Goal: Find specific page/section: Find specific page/section

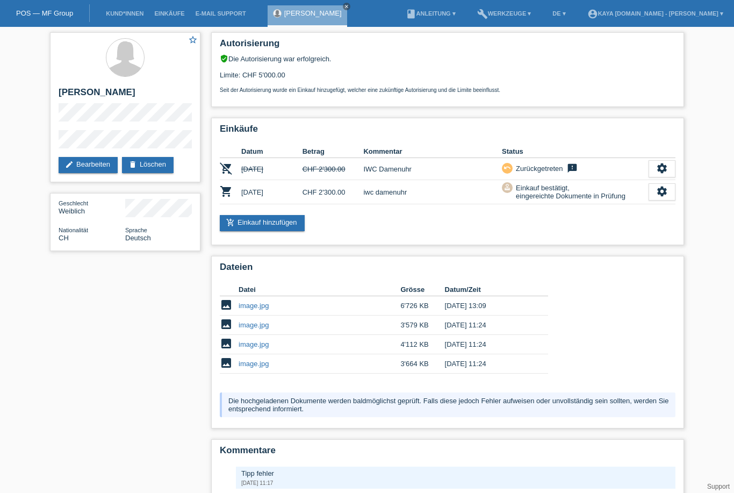
scroll to position [109, 0]
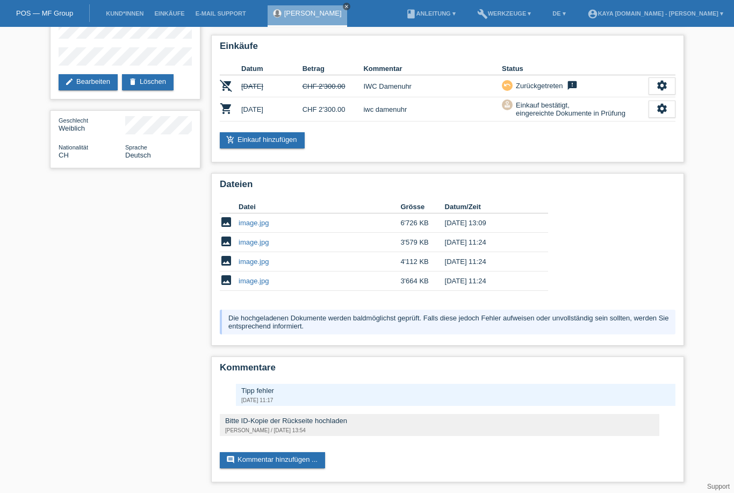
click at [343, 10] on link "close" at bounding box center [347, 7] width 8 height 8
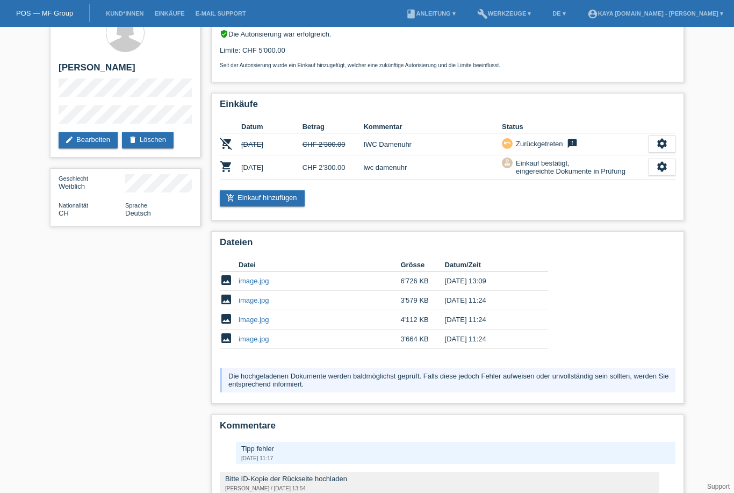
scroll to position [0, 0]
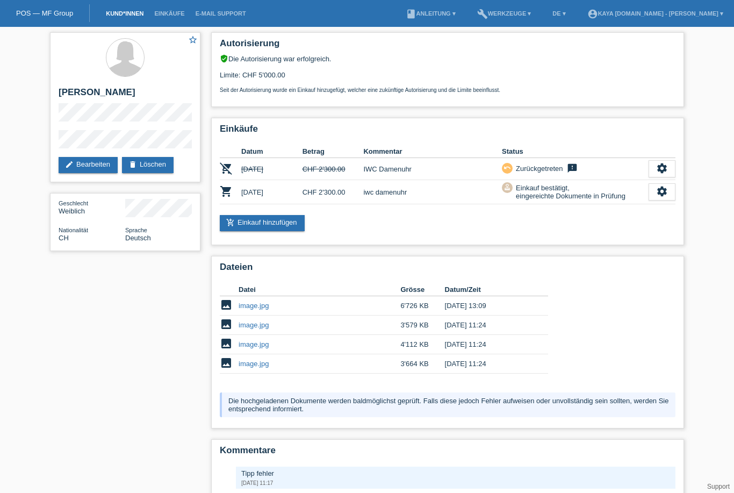
click at [121, 16] on link "Kund*innen" at bounding box center [125, 13] width 48 height 6
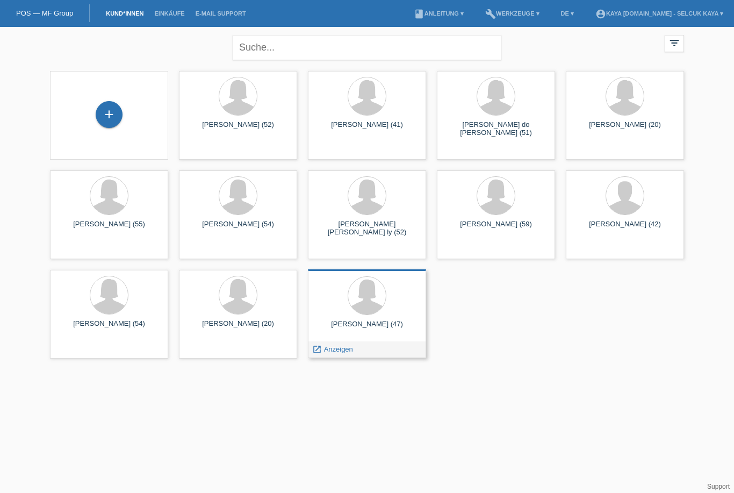
click at [367, 333] on div "[PERSON_NAME] (47)" at bounding box center [367, 328] width 101 height 17
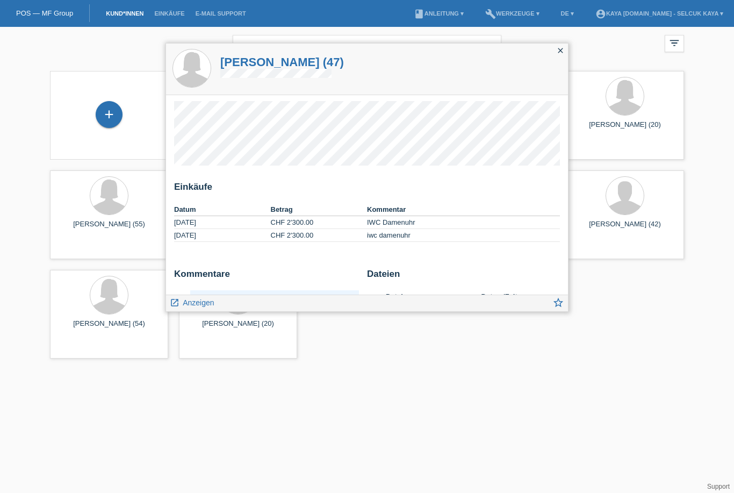
click at [558, 53] on icon "close" at bounding box center [560, 50] width 9 height 9
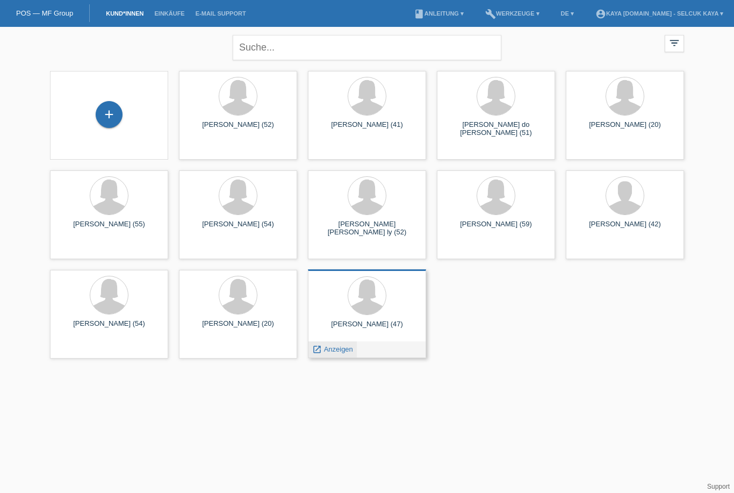
click at [336, 353] on span "Anzeigen" at bounding box center [338, 349] width 29 height 8
